Goal: Task Accomplishment & Management: Manage account settings

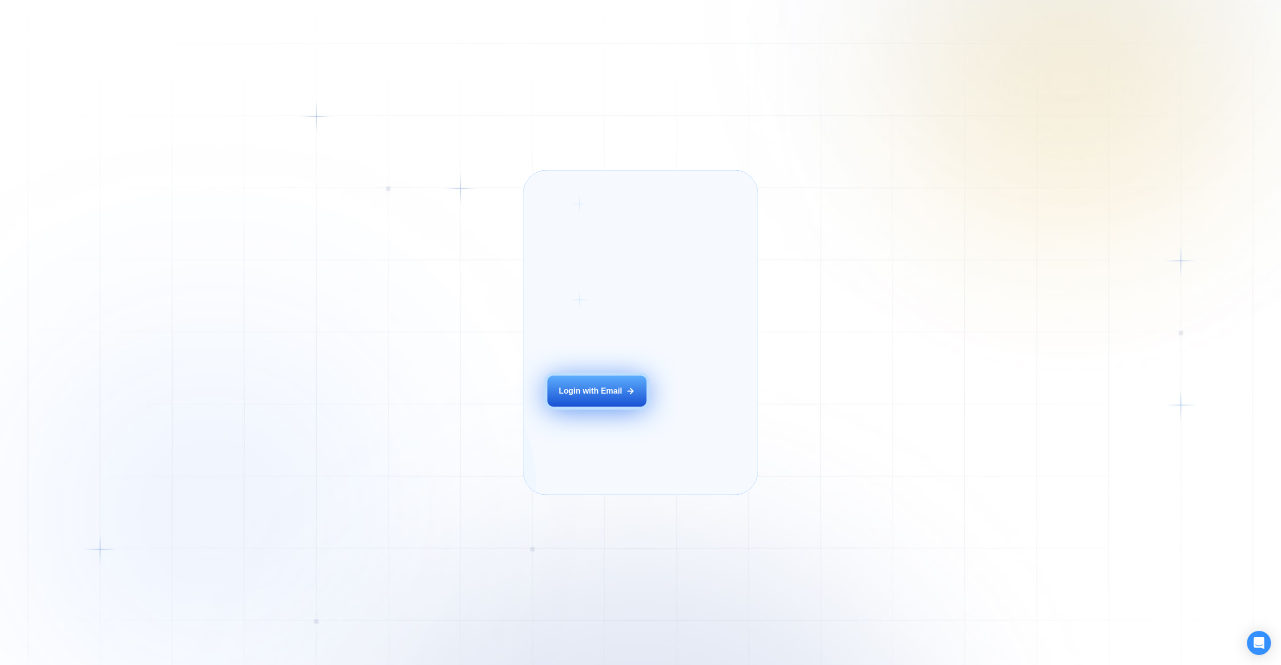
click at [576, 399] on button "Login with Email" at bounding box center [597, 390] width 99 height 31
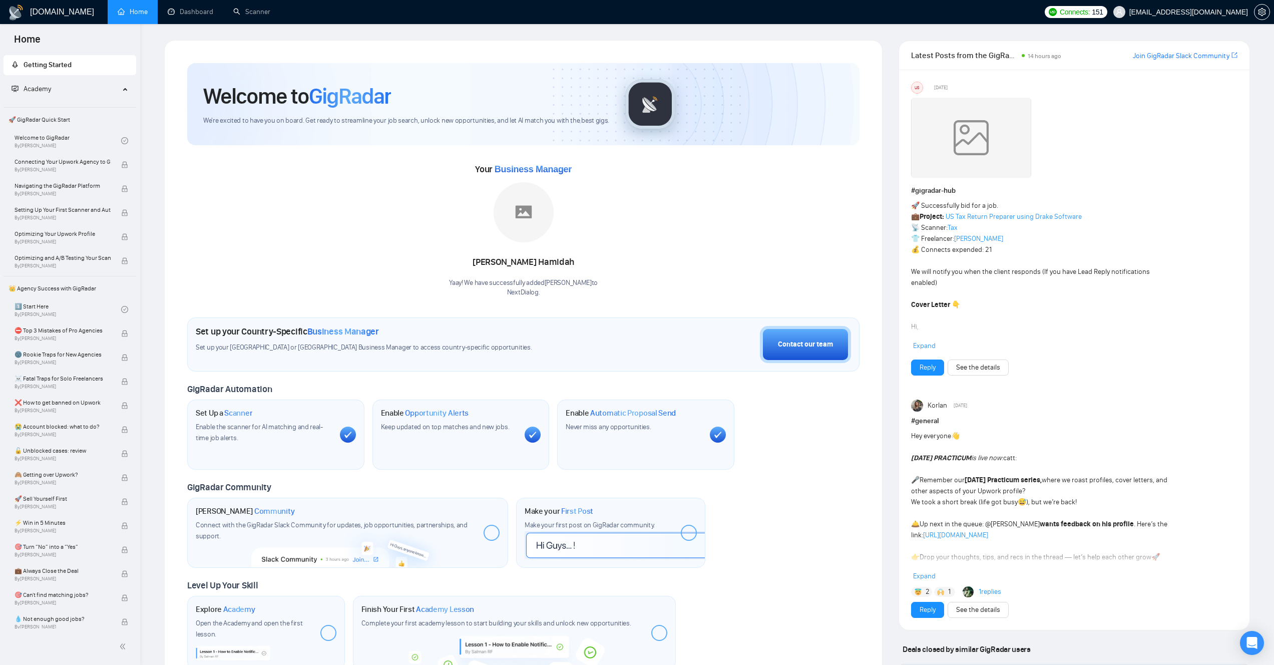
click at [1231, 12] on span "[EMAIL_ADDRESS][DOMAIN_NAME]" at bounding box center [1188, 12] width 119 height 0
click at [1268, 10] on span "setting" at bounding box center [1261, 12] width 15 height 8
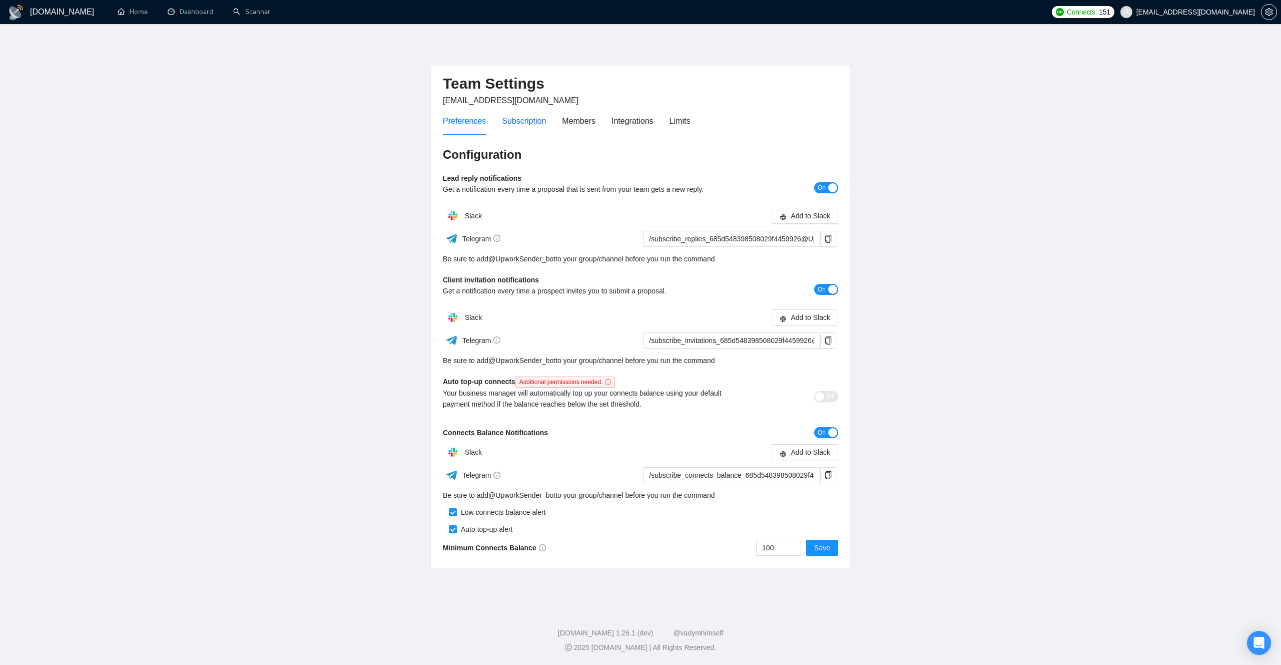
click at [535, 122] on div "Subscription" at bounding box center [524, 121] width 44 height 13
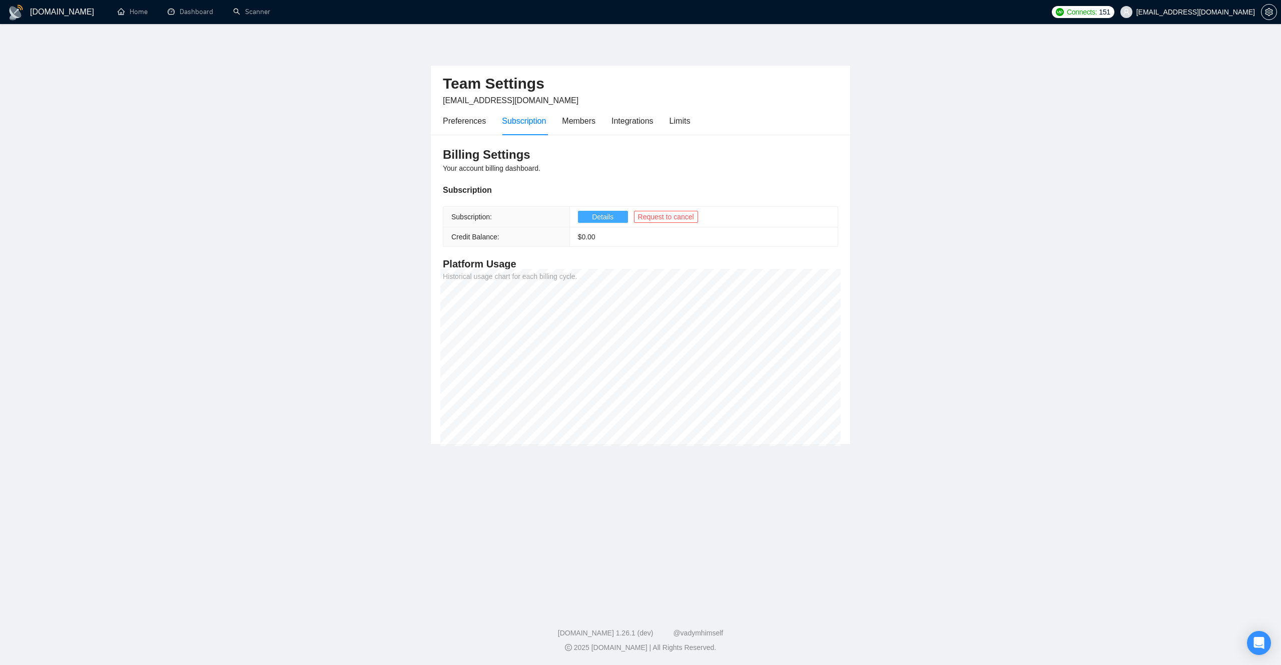
click at [597, 215] on span "Details" at bounding box center [603, 216] width 22 height 11
